Goal: Navigation & Orientation: Find specific page/section

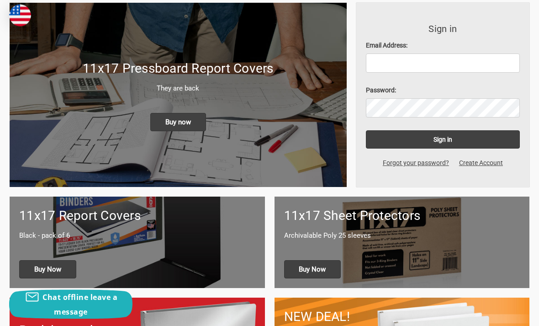
scroll to position [232, 0]
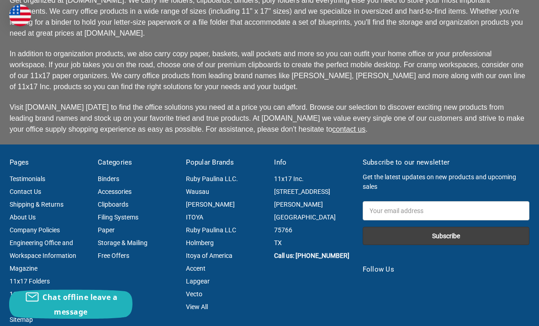
scroll to position [2365, 0]
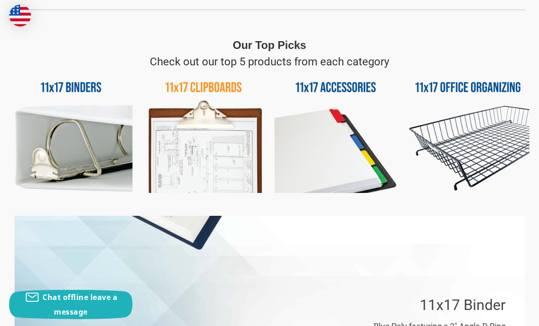
scroll to position [541, 0]
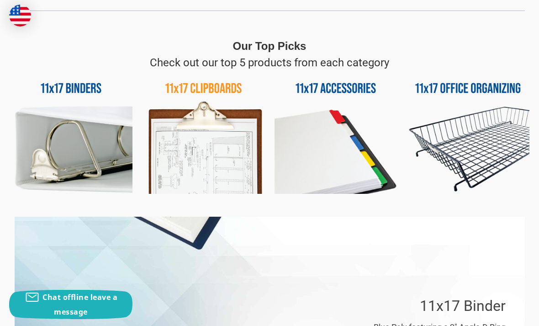
click at [499, 180] on img at bounding box center [468, 132] width 123 height 123
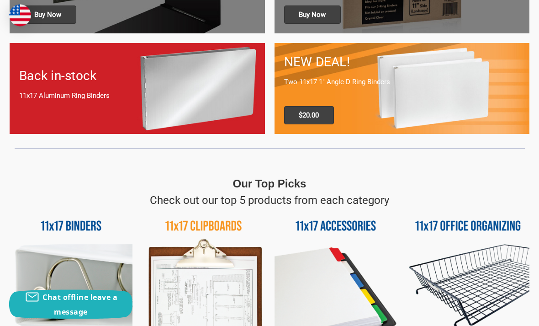
scroll to position [388, 0]
